Goal: Navigation & Orientation: Find specific page/section

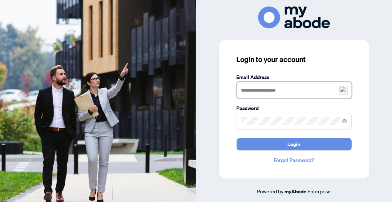
click at [307, 94] on input "text" at bounding box center [294, 90] width 115 height 17
type input "**********"
click at [347, 120] on icon "eye-invisible" at bounding box center [344, 120] width 5 height 5
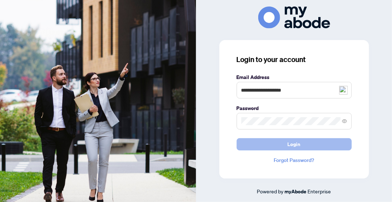
click at [297, 143] on span "Login" at bounding box center [294, 144] width 13 height 12
type input "**********"
click at [298, 141] on span "Login" at bounding box center [294, 144] width 13 height 12
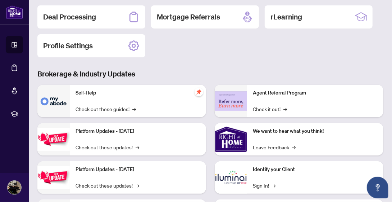
scroll to position [121, 0]
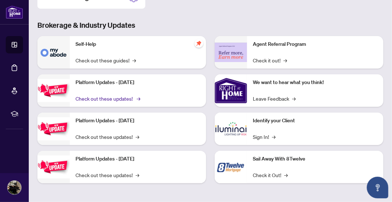
click at [102, 96] on link "Check out these updates! →" at bounding box center [108, 98] width 64 height 8
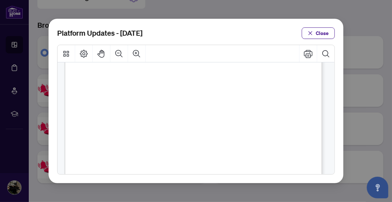
scroll to position [236, 0]
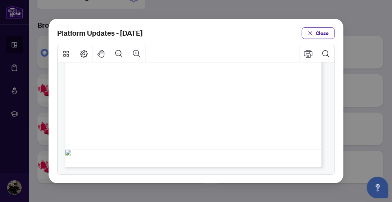
click at [339, 12] on div "Platform Updates - July 21, 2025 Close" at bounding box center [196, 101] width 392 height 202
click at [311, 30] on span "button" at bounding box center [310, 33] width 5 height 12
